Goal: Find specific page/section: Find specific page/section

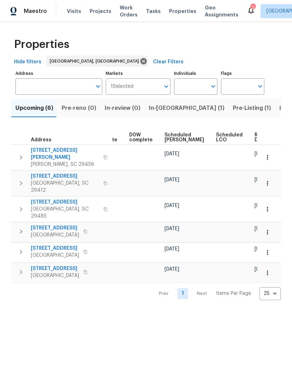
scroll to position [0, 183]
click at [255, 136] on span "Ready Date" at bounding box center [262, 138] width 15 height 10
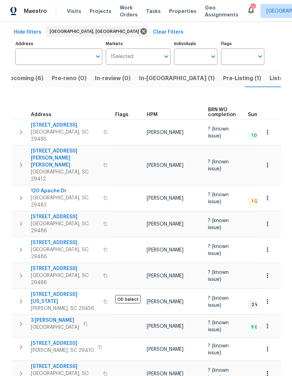
scroll to position [26, 0]
click at [269, 73] on span "Listed (6)" at bounding box center [282, 78] width 27 height 10
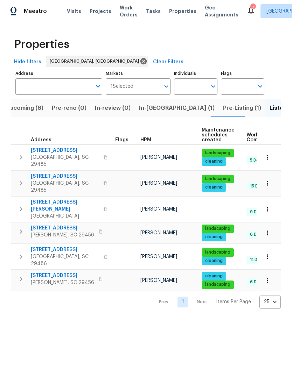
click at [271, 158] on button "button" at bounding box center [267, 157] width 15 height 15
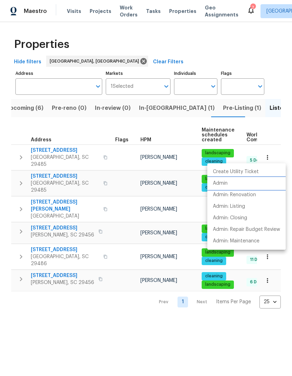
click at [232, 185] on li "Admin" at bounding box center [246, 184] width 78 height 12
